Goal: Check status: Check status

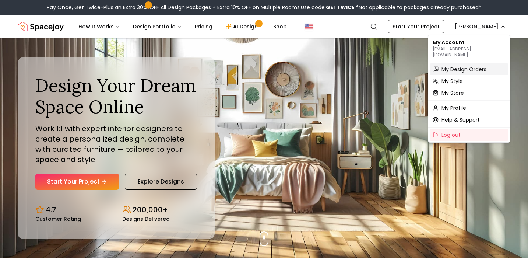
click at [457, 66] on span "My Design Orders" at bounding box center [463, 69] width 45 height 7
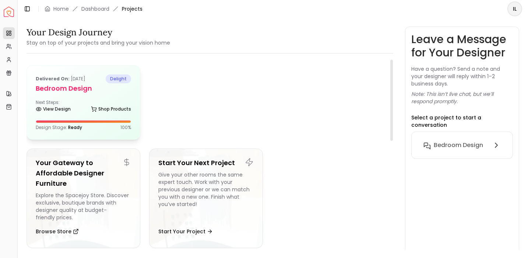
click at [72, 114] on div "Delivered on: [DATE] delight Bedroom design Next Steps: View Design Shop Produc…" at bounding box center [83, 103] width 113 height 74
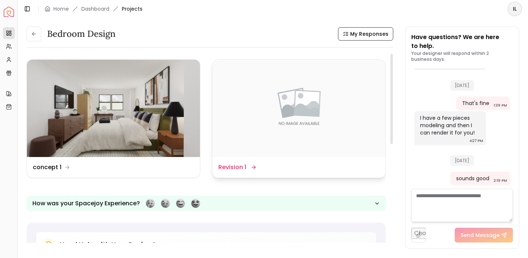
click at [234, 114] on img at bounding box center [298, 108] width 173 height 97
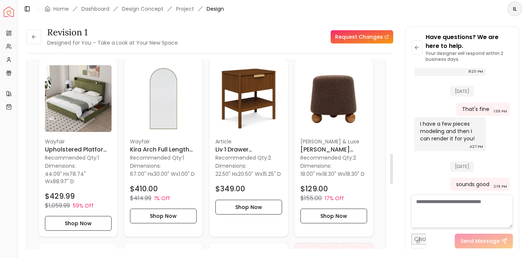
scroll to position [582, 0]
